Goal: Task Accomplishment & Management: Complete application form

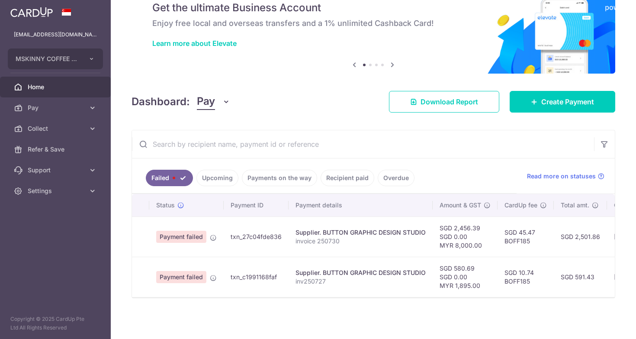
click at [221, 179] on link "Upcoming" at bounding box center [217, 177] width 42 height 16
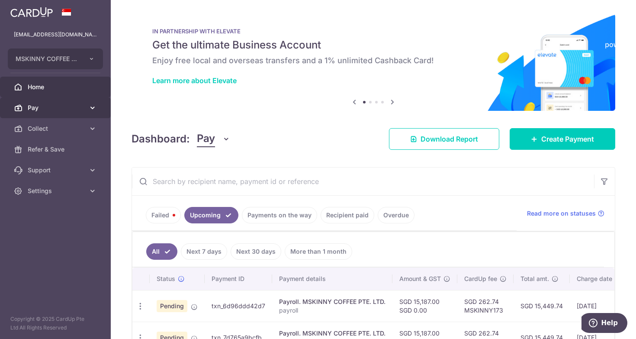
click at [73, 106] on span "Pay" at bounding box center [56, 107] width 57 height 9
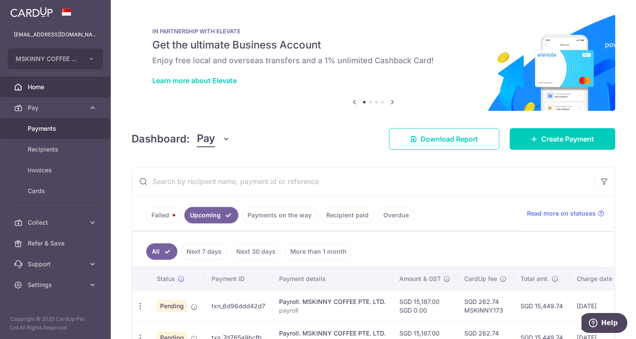
click at [66, 126] on span "Payments" at bounding box center [56, 128] width 57 height 9
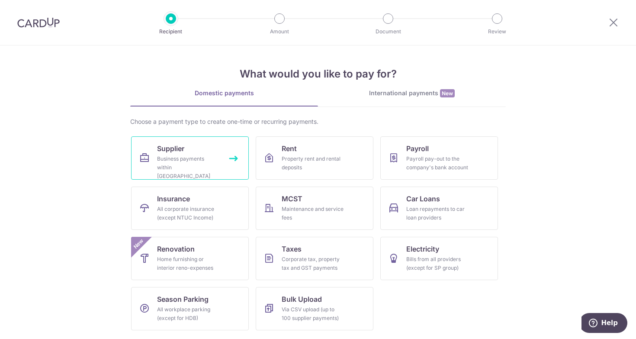
click at [176, 150] on span "Supplier" at bounding box center [170, 148] width 27 height 10
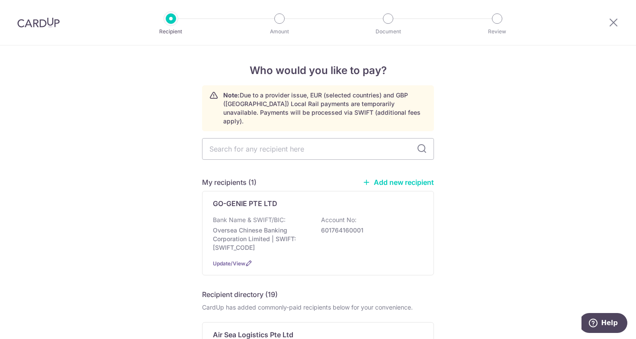
click at [288, 150] on input "text" at bounding box center [318, 149] width 232 height 22
paste input "201903595G"
type input "201903595G"
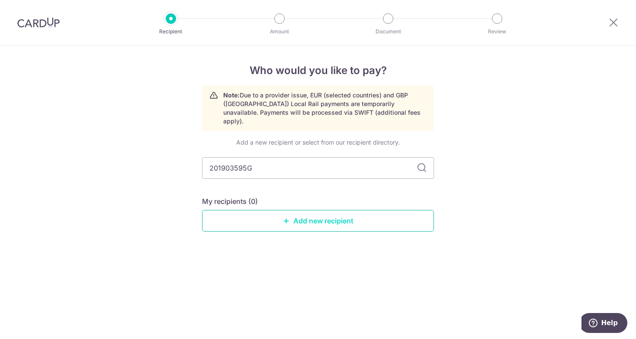
click at [339, 210] on link "Add new recipient" at bounding box center [318, 221] width 232 height 22
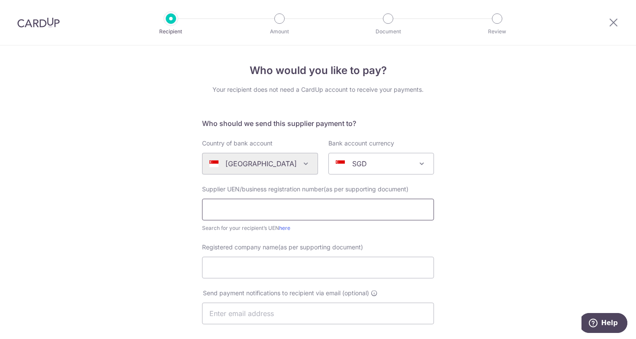
click at [304, 210] on input "text" at bounding box center [318, 209] width 232 height 22
paste input "201903595G"
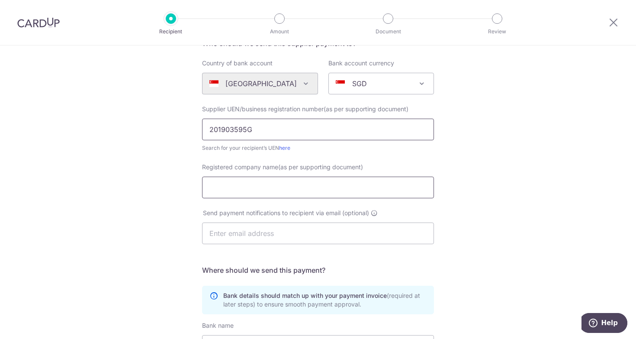
type input "201903595G"
click at [280, 185] on input "Registered company name(as per supporting document)" at bounding box center [318, 187] width 232 height 22
drag, startPoint x: 285, startPoint y: 190, endPoint x: 282, endPoint y: 162, distance: 28.3
click at [282, 176] on input "Mskinny Pte" at bounding box center [318, 187] width 232 height 22
paste input "SKINNY PTE LTD"
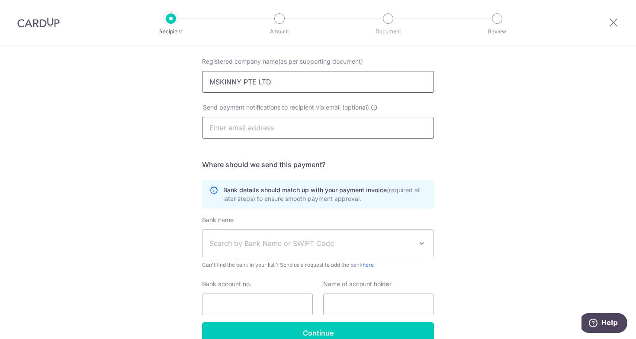
scroll to position [185, 0]
type input "MSKINNY PTE LTD"
click at [327, 234] on span "Search by Bank Name or SWIFT Code" at bounding box center [317, 243] width 231 height 27
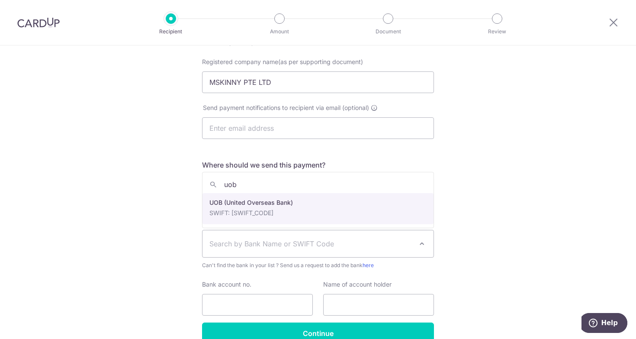
type input "uob"
select select "18"
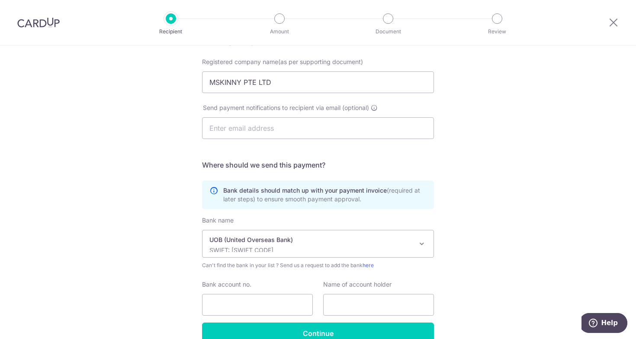
scroll to position [231, 0]
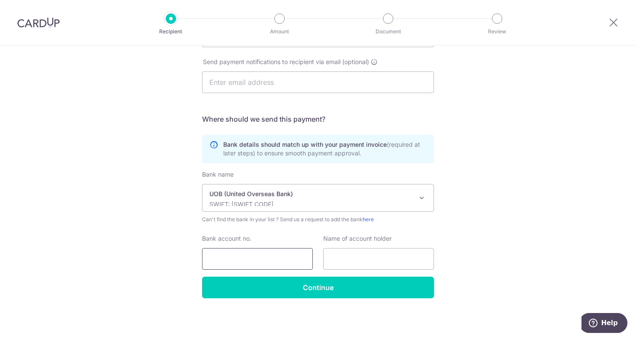
click at [235, 254] on input "Bank account no." at bounding box center [257, 259] width 111 height 22
paste input "3663240887‬"
type input "3663240887‬"
click at [370, 261] on input "text" at bounding box center [378, 259] width 111 height 22
paste input "Mskinny Pte Ltd"
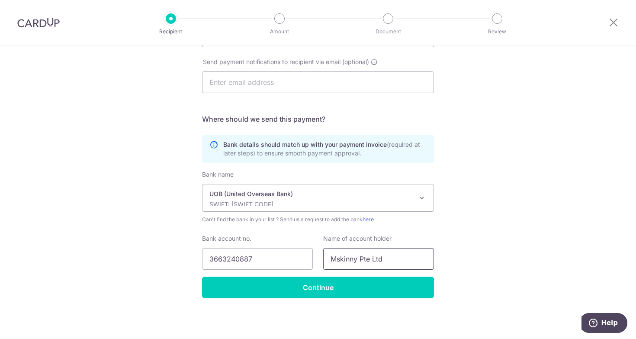
type input "Mskinny Pte Ltd"
click at [488, 249] on div "Who would you like to pay? Your recipient does not need a CardUp account to rec…" at bounding box center [318, 77] width 636 height 524
